Goal: Navigation & Orientation: Go to known website

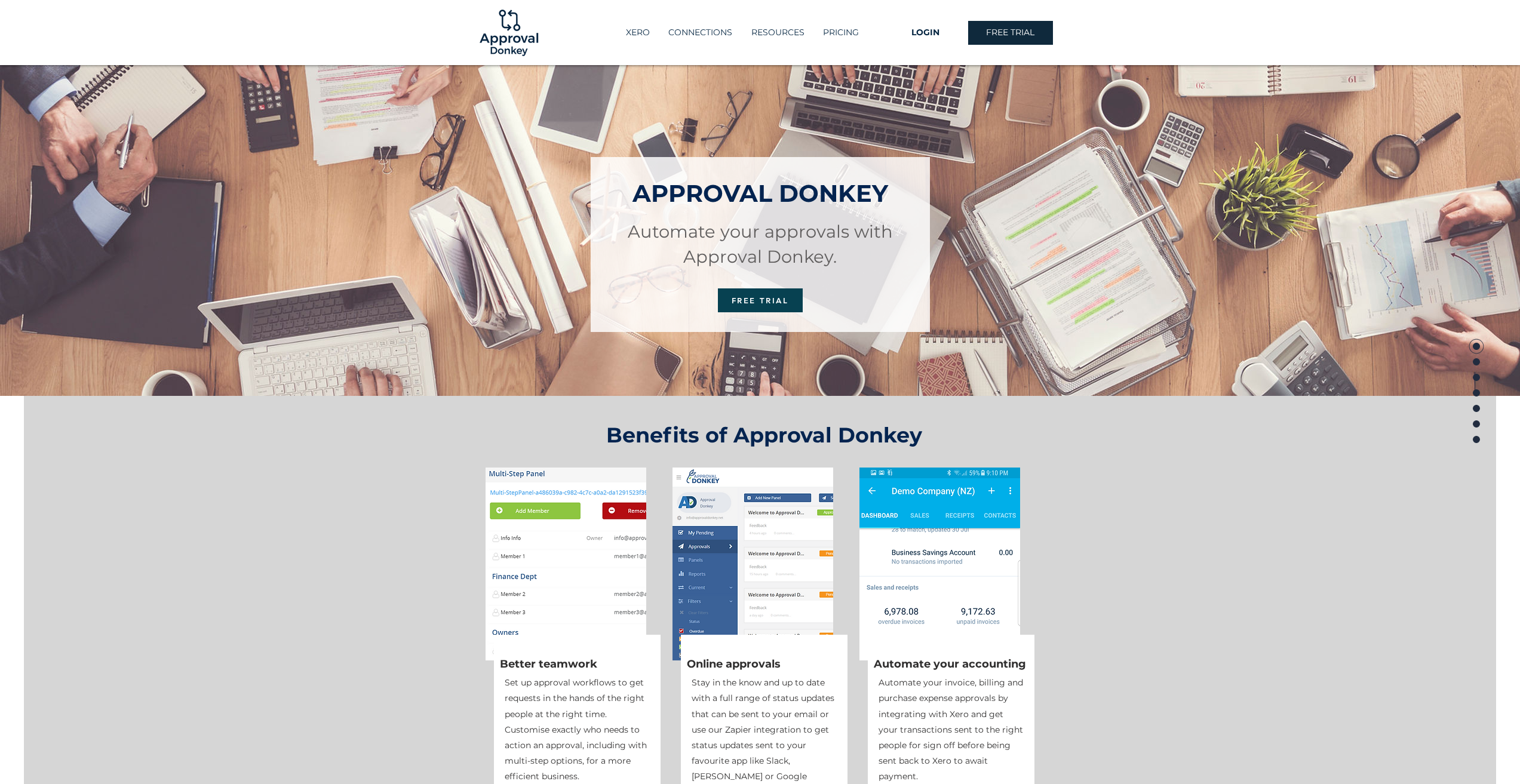
drag, startPoint x: 786, startPoint y: 293, endPoint x: 820, endPoint y: 121, distance: 175.3
click at [526, 34] on img at bounding box center [509, 33] width 64 height 64
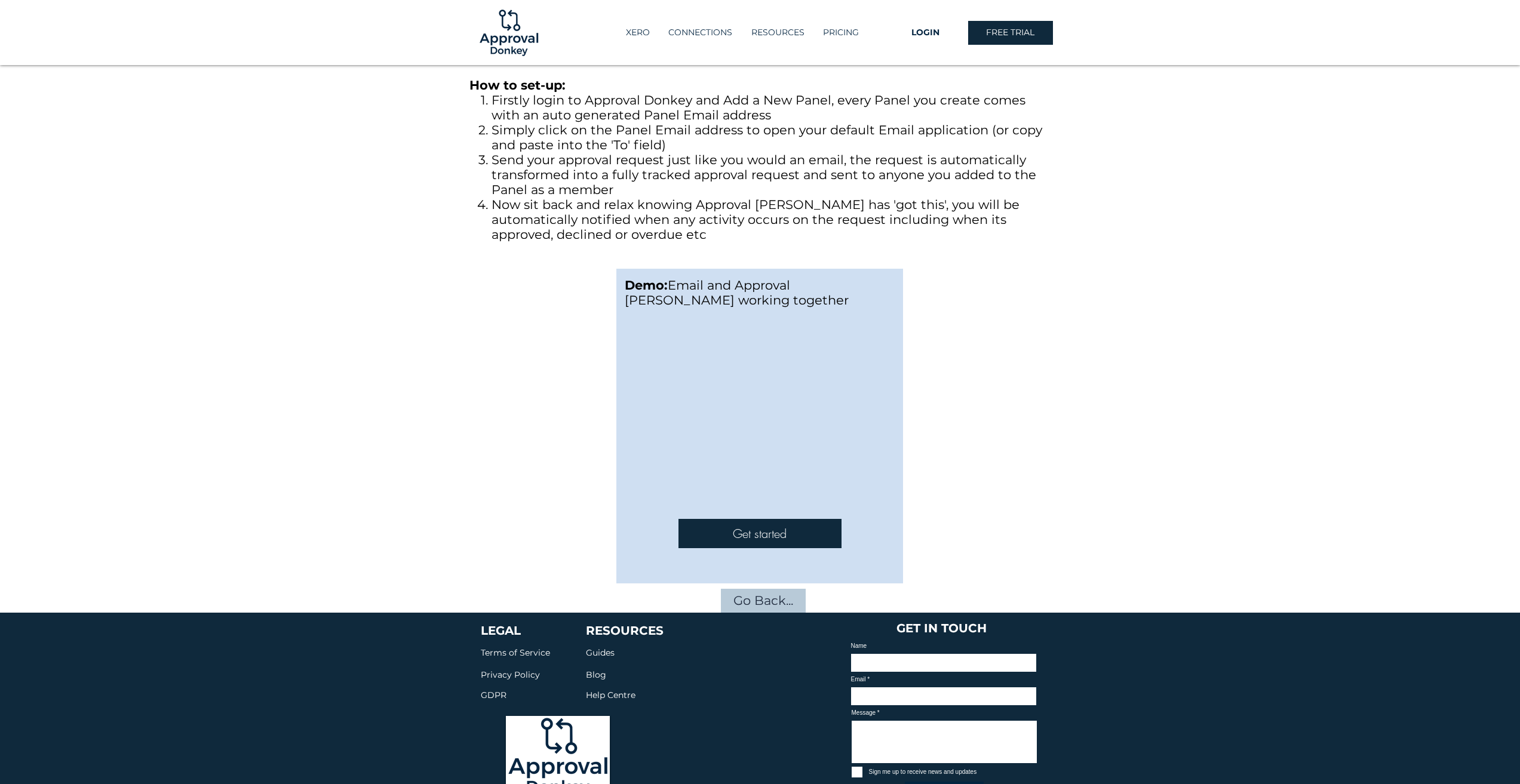
scroll to position [969, 0]
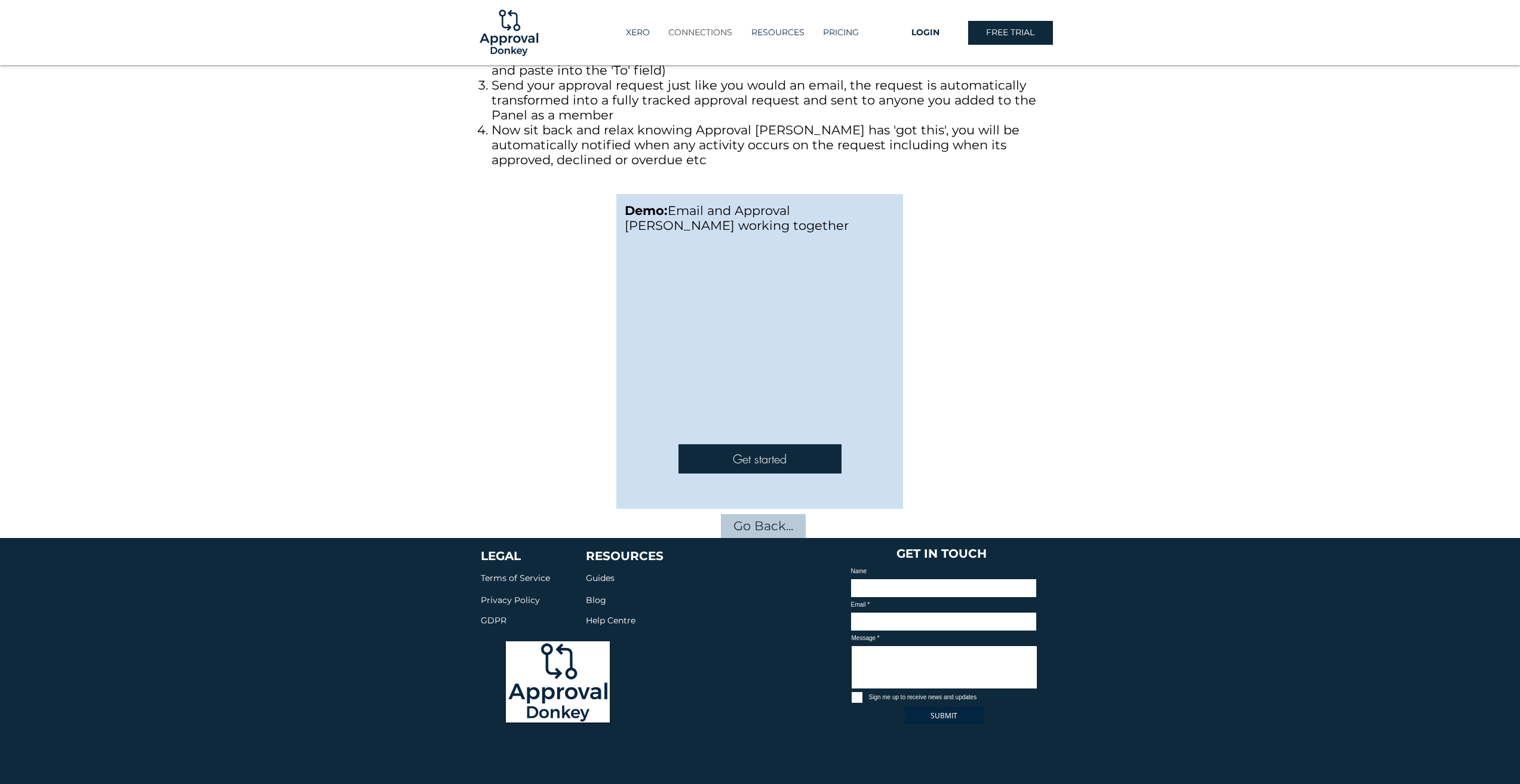
click at [691, 34] on p "CONNECTIONS" at bounding box center [700, 32] width 76 height 19
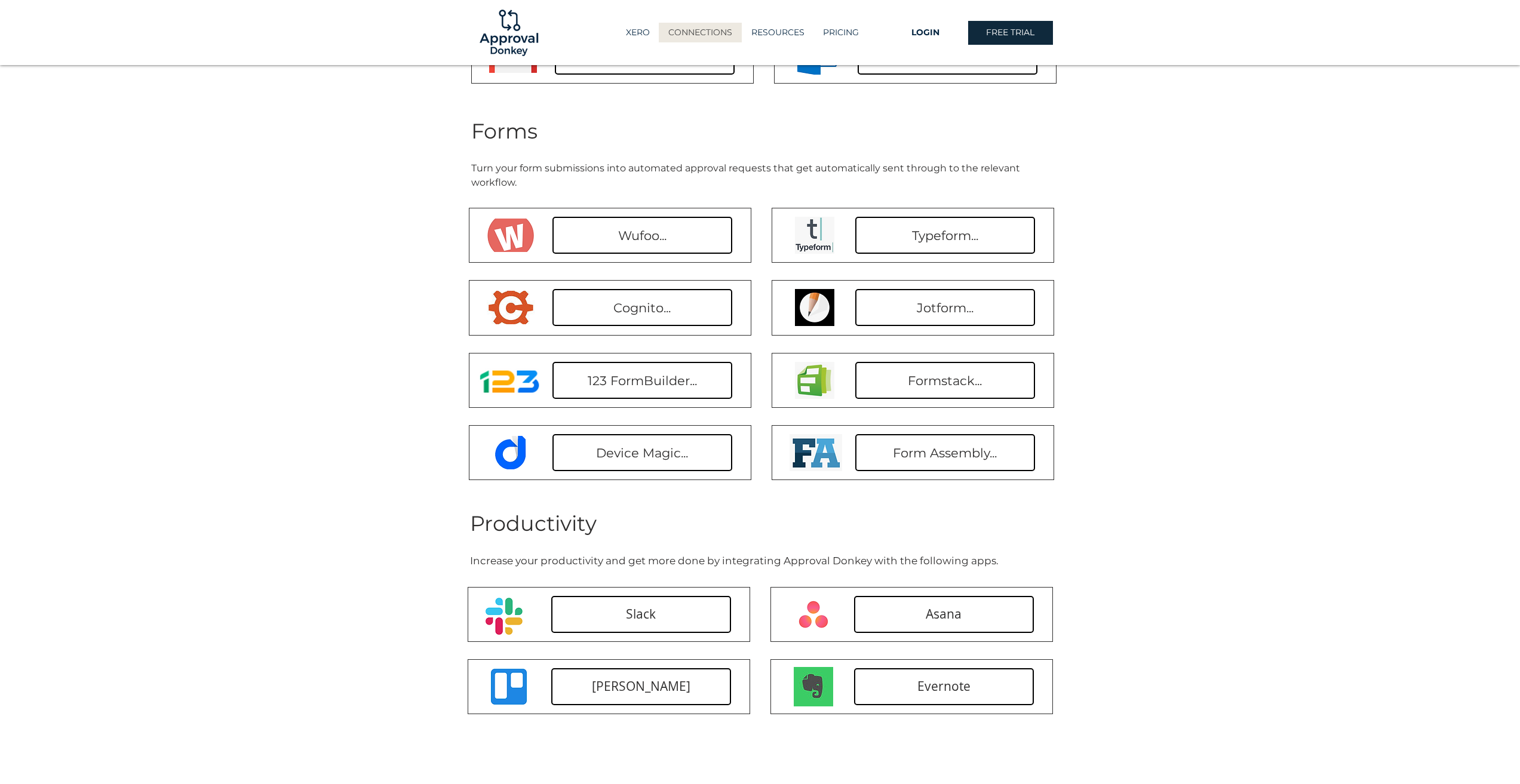
scroll to position [597, 0]
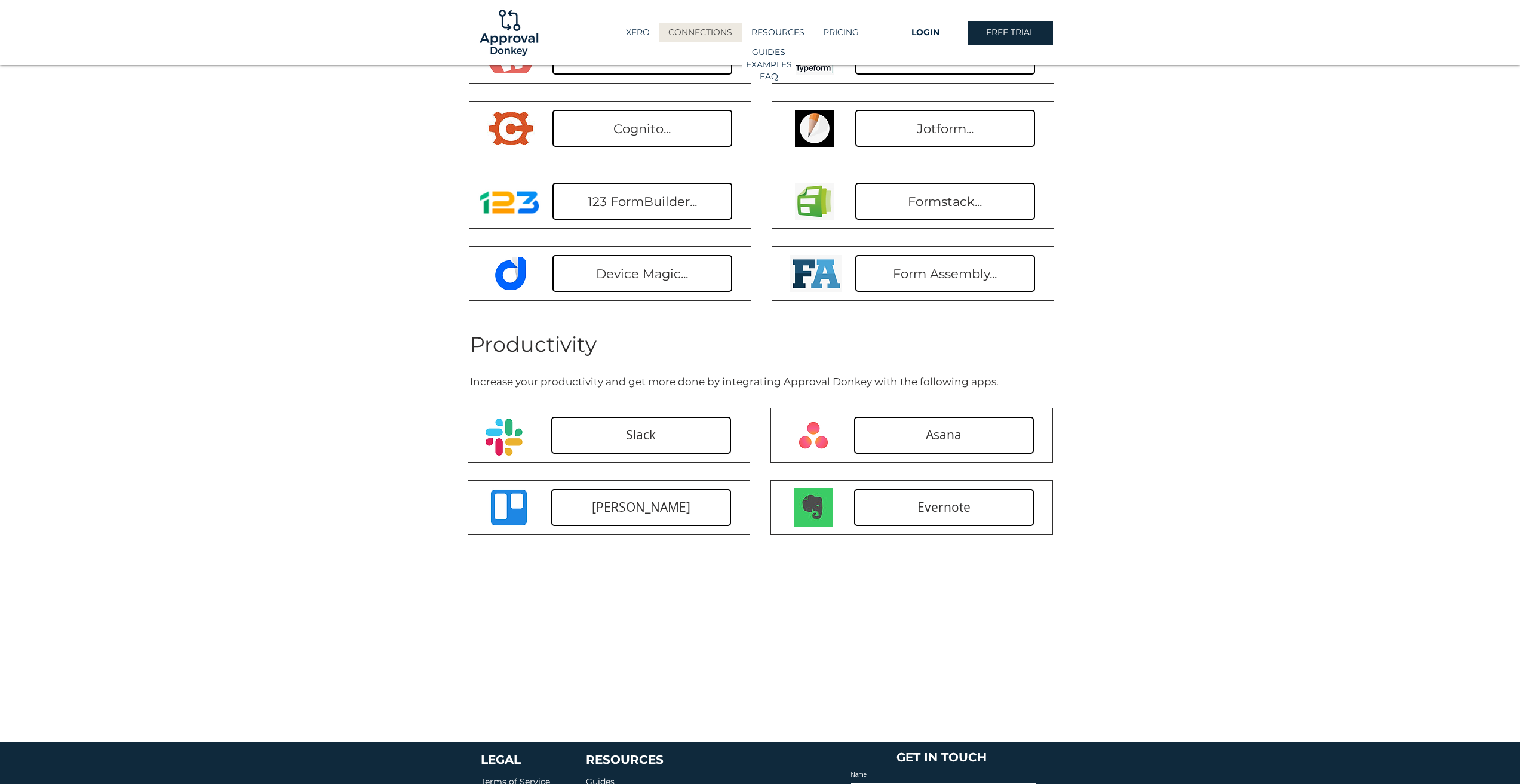
click at [775, 37] on p "RESOURCES" at bounding box center [778, 32] width 65 height 19
click at [639, 27] on p "XERO" at bounding box center [638, 32] width 36 height 19
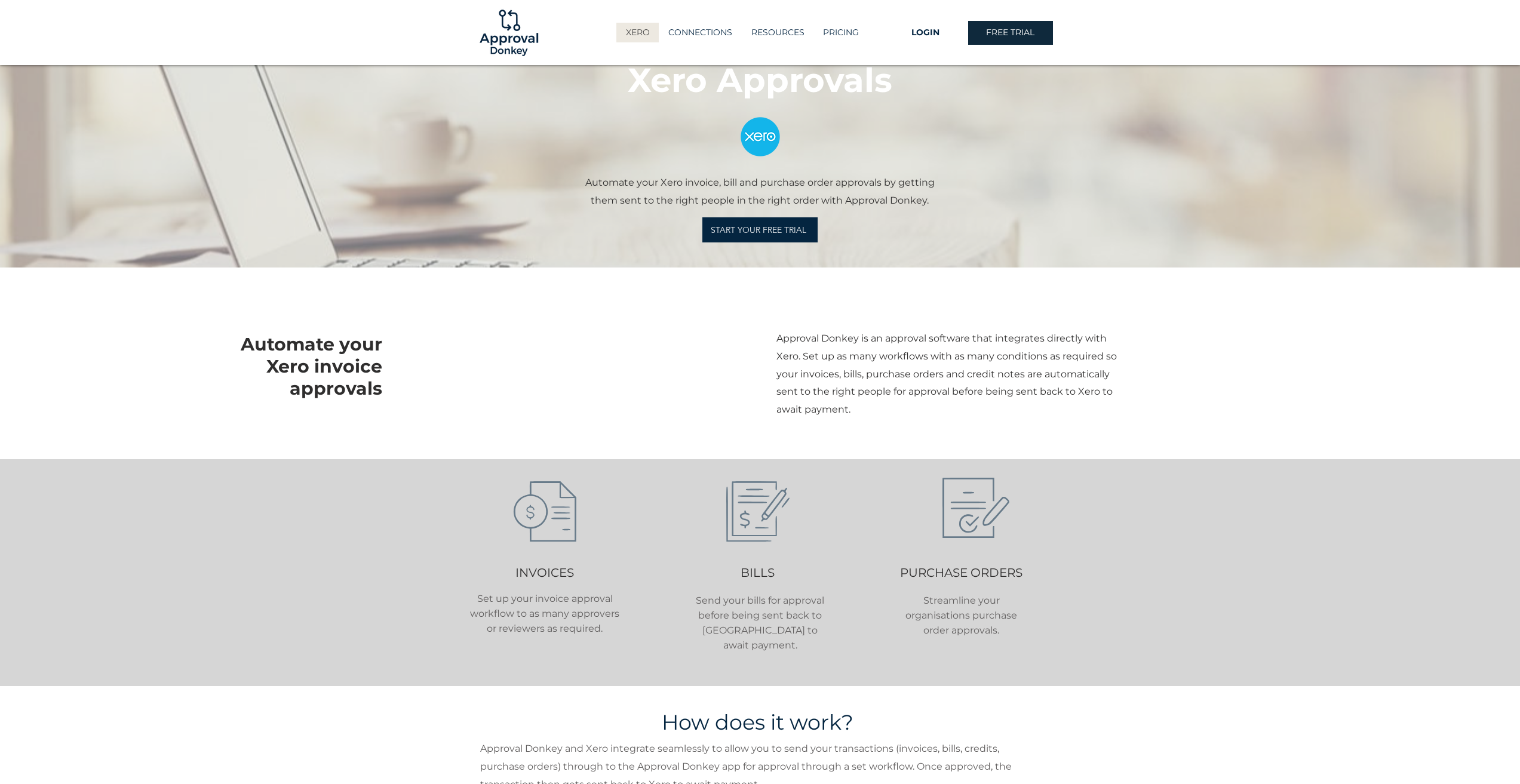
scroll to position [3, 0]
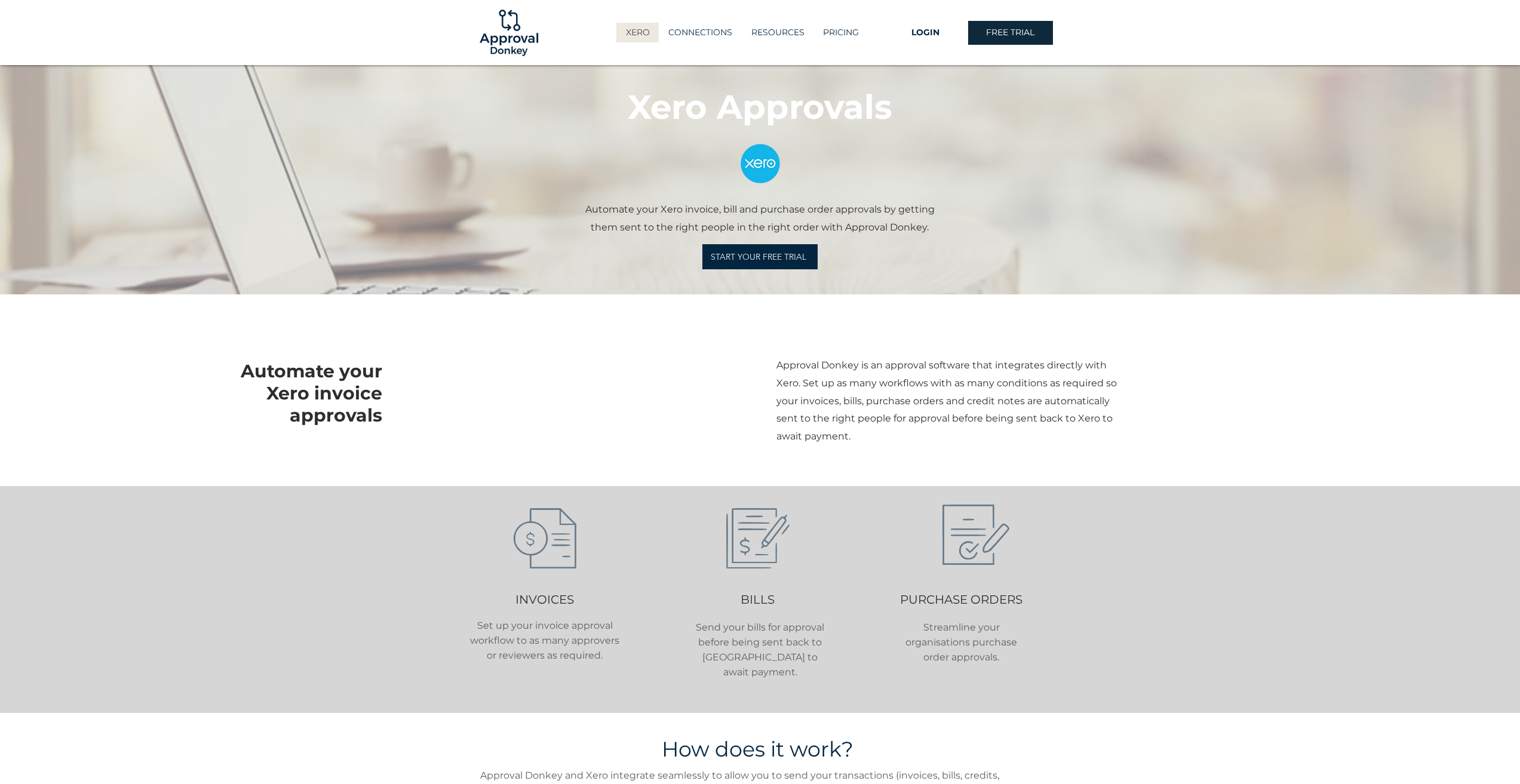
click at [507, 44] on img at bounding box center [509, 33] width 64 height 64
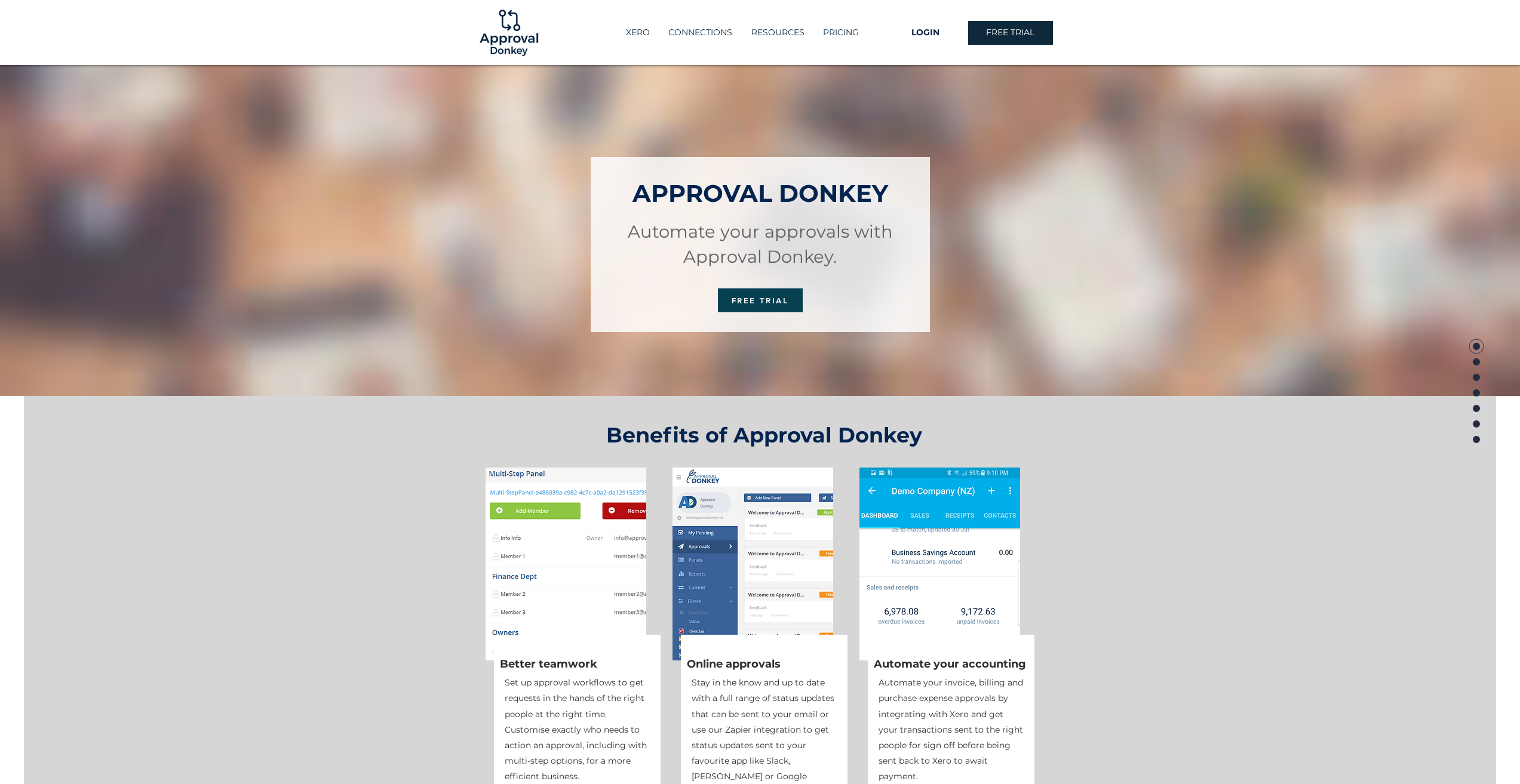
click at [513, 30] on img at bounding box center [509, 33] width 64 height 64
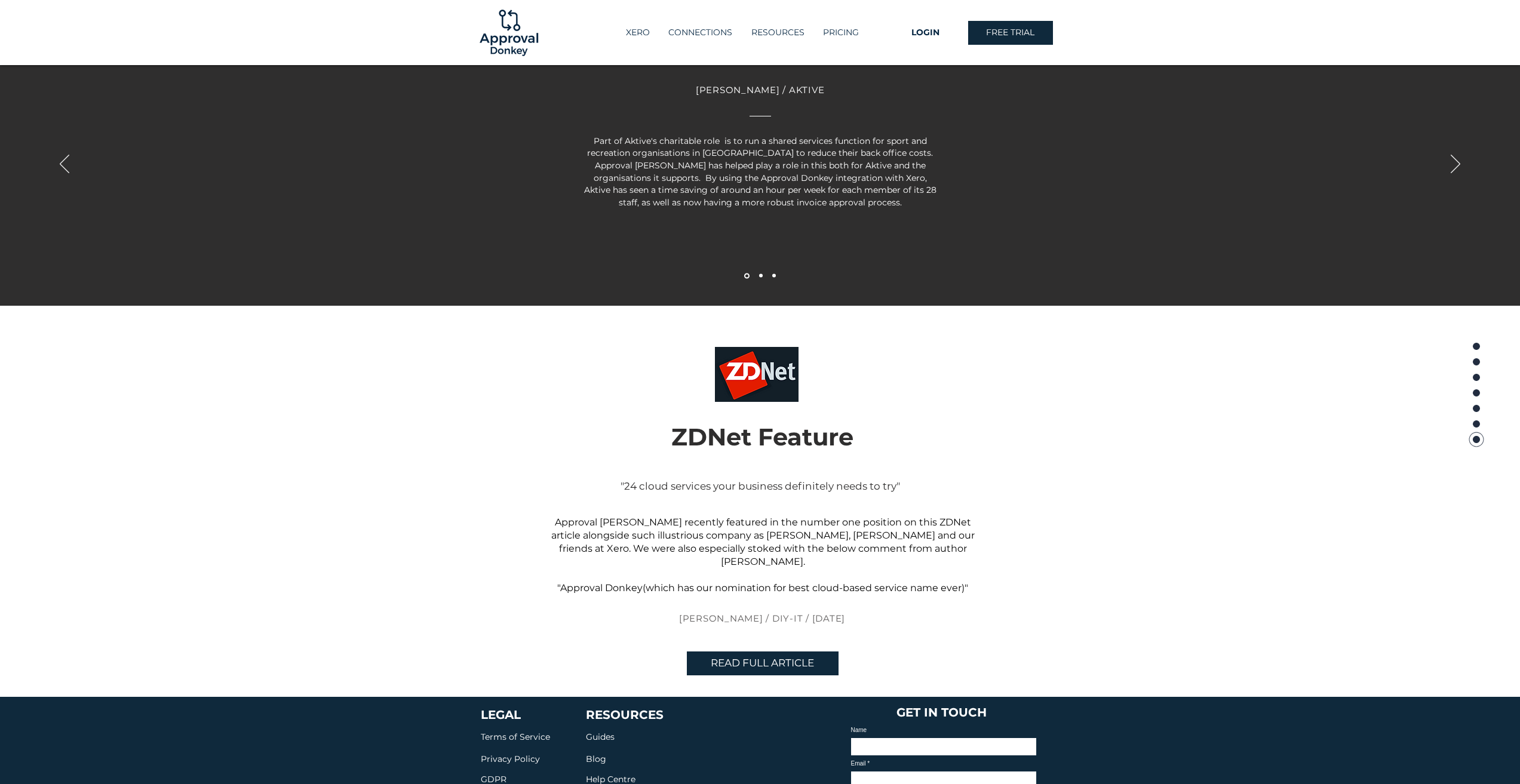
scroll to position [2194, 0]
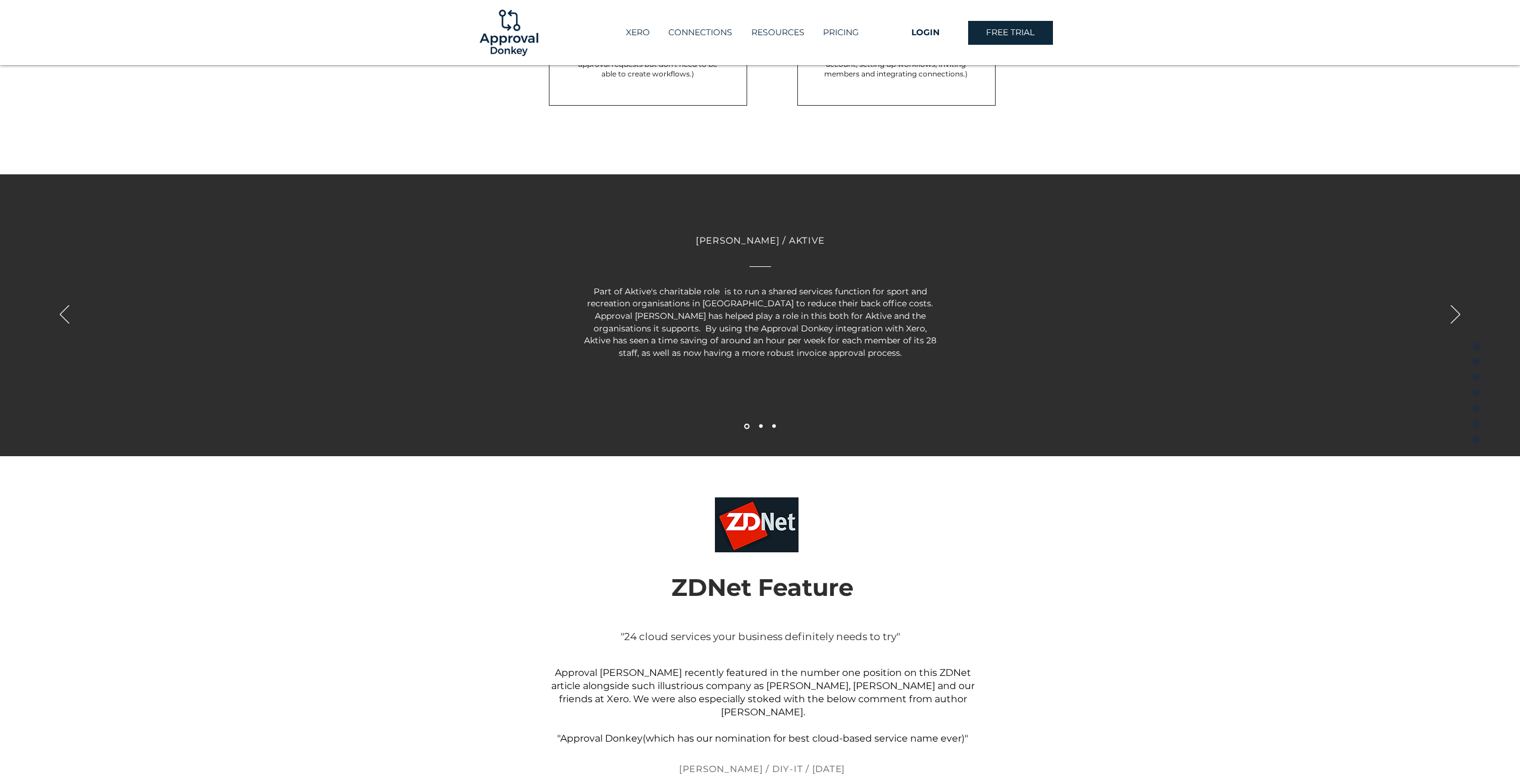
click at [1474, 316] on div "Slideshow" at bounding box center [760, 315] width 1520 height 282
click at [1468, 315] on div "Slideshow" at bounding box center [760, 315] width 1520 height 282
drag, startPoint x: 1391, startPoint y: 316, endPoint x: 1454, endPoint y: 317, distance: 63.0
click at [1403, 316] on div "Slideshow" at bounding box center [760, 315] width 1520 height 282
click at [1454, 317] on icon "Next" at bounding box center [1456, 314] width 10 height 19
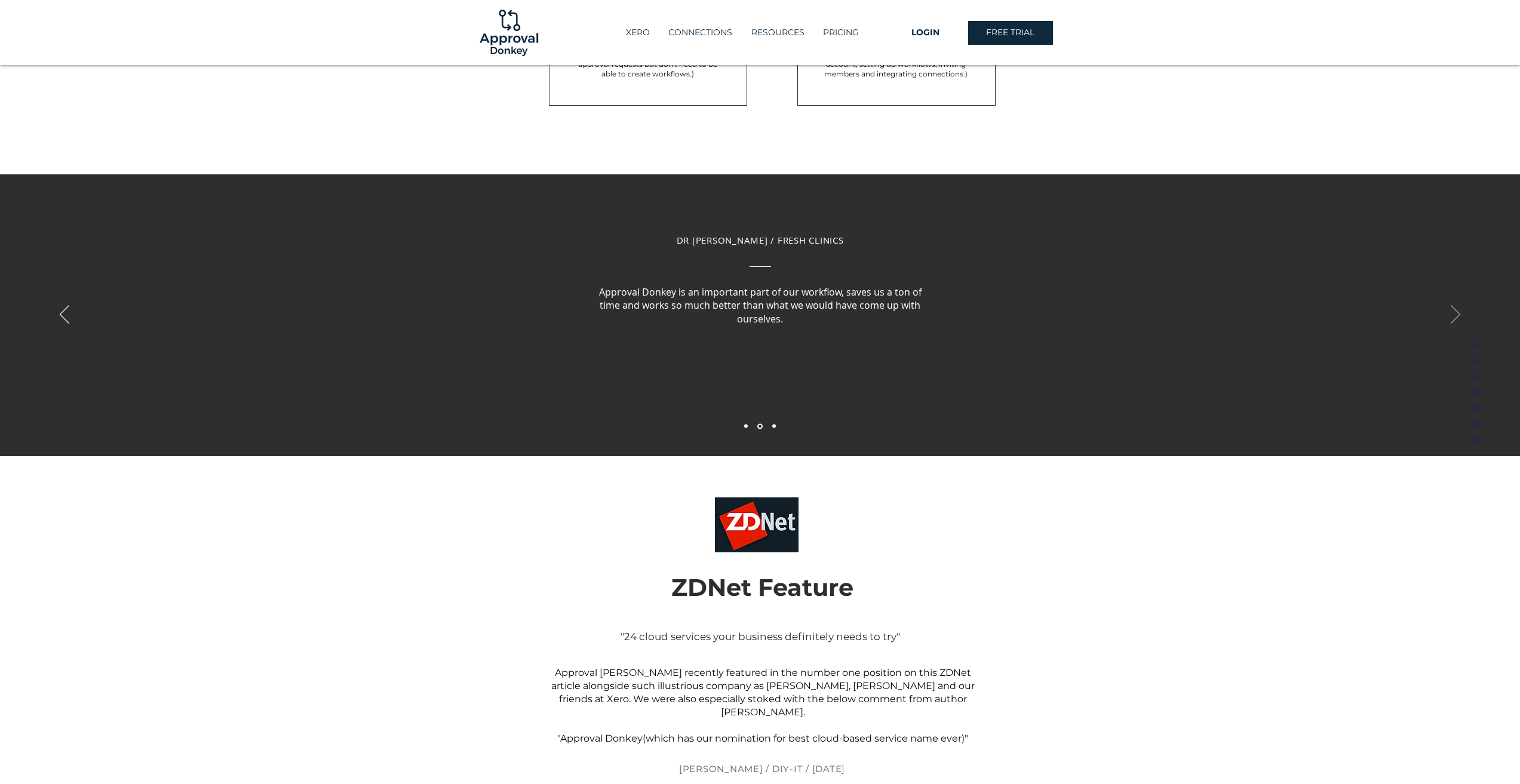
click at [1458, 319] on icon "Next" at bounding box center [1456, 314] width 10 height 19
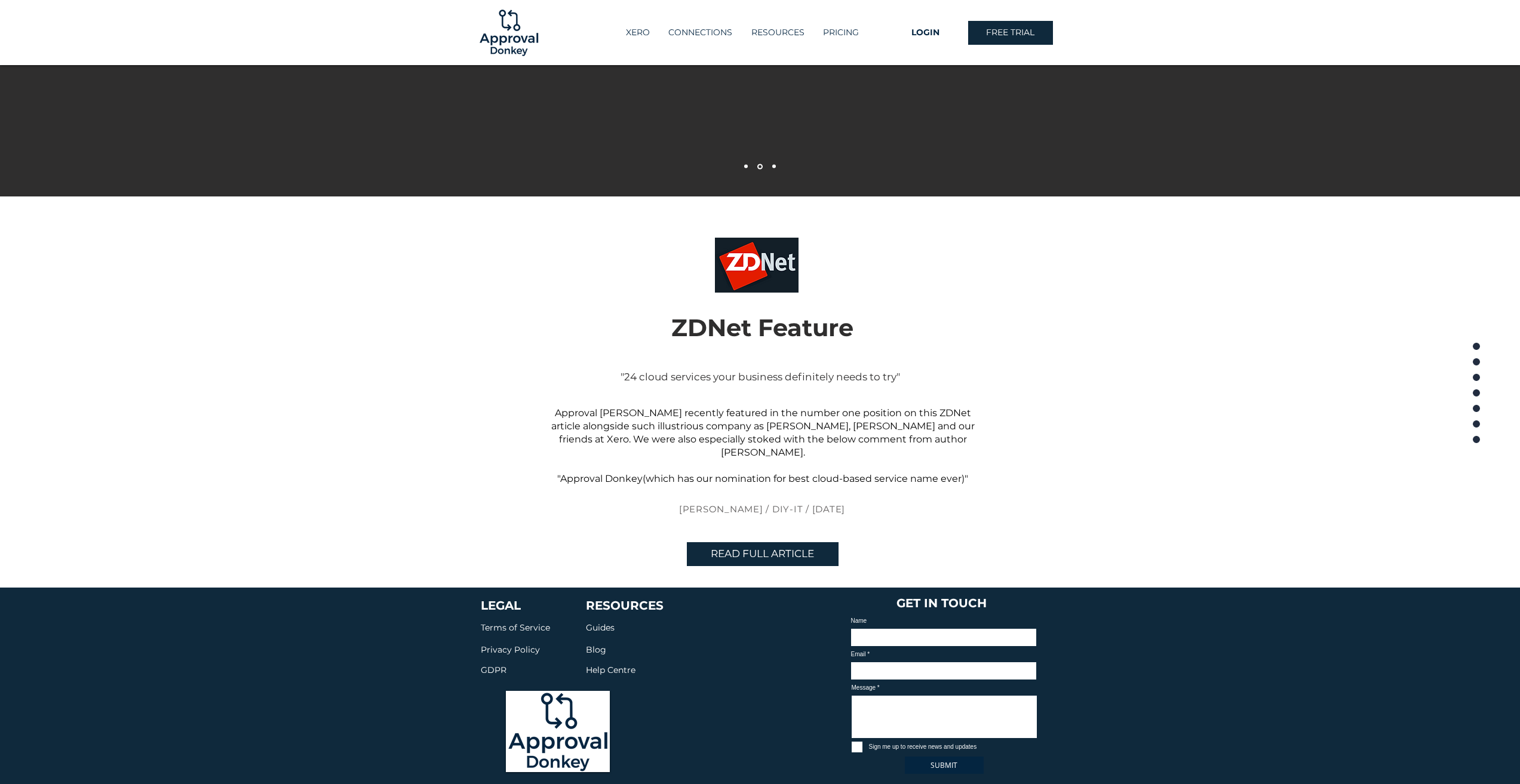
scroll to position [2493, 0]
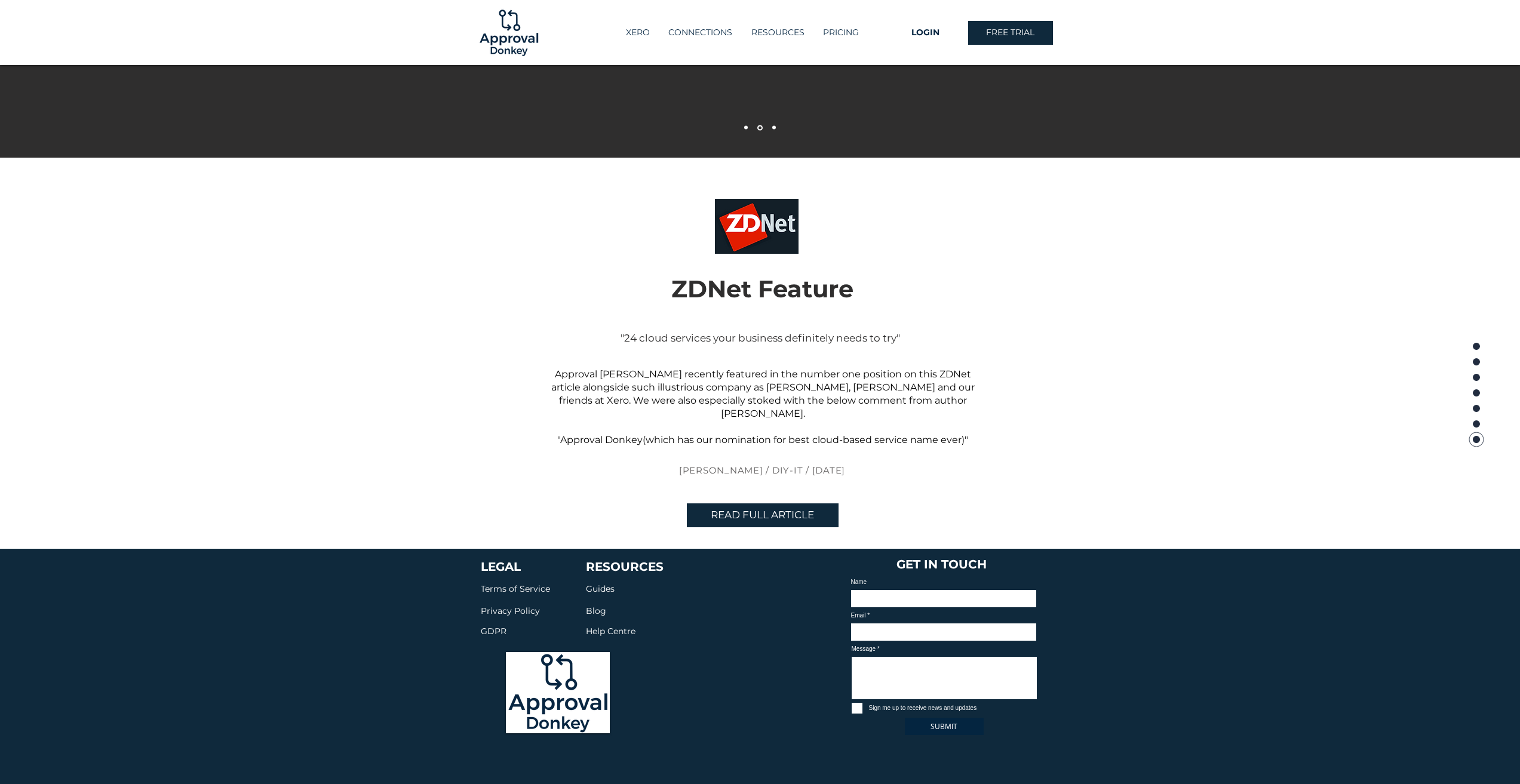
click at [510, 605] on span "Privacy Policy" at bounding box center [510, 611] width 59 height 12
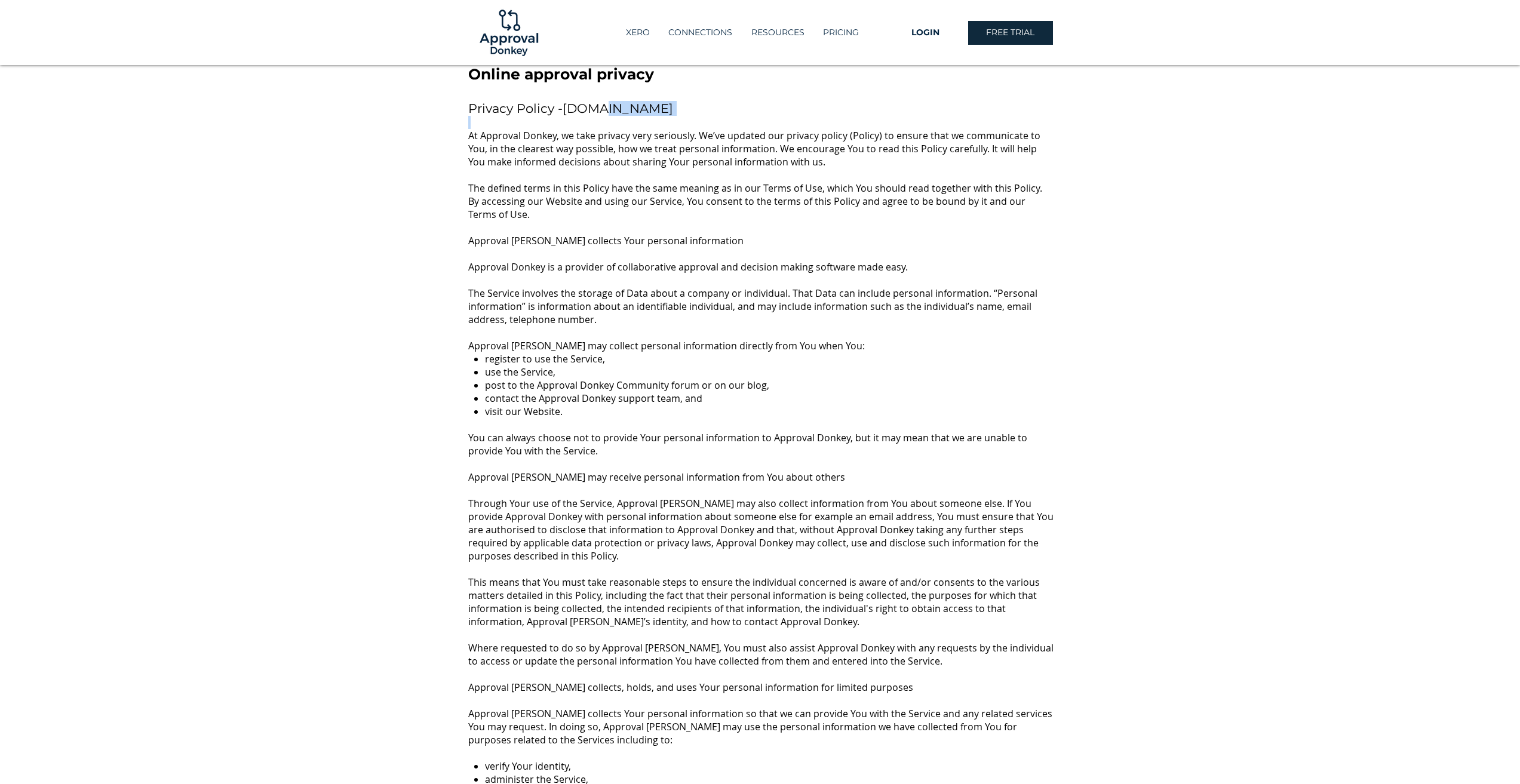
drag, startPoint x: 694, startPoint y: 102, endPoint x: 609, endPoint y: 102, distance: 85.0
click at [913, 32] on span "LOGIN" at bounding box center [926, 33] width 28 height 12
